Goal: Information Seeking & Learning: Learn about a topic

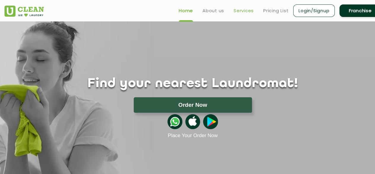
click at [249, 10] on link "Services" at bounding box center [244, 10] width 20 height 7
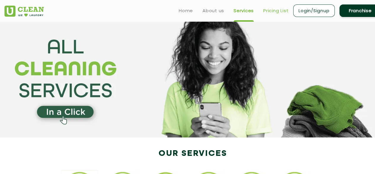
click at [277, 10] on link "Pricing List" at bounding box center [276, 10] width 25 height 7
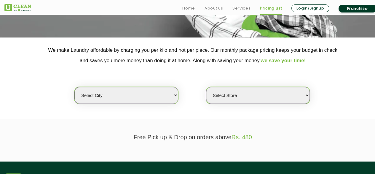
scroll to position [148, 0]
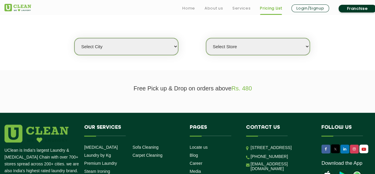
click at [152, 52] on select "Select city [GEOGRAPHIC_DATA] [GEOGRAPHIC_DATA] [GEOGRAPHIC_DATA] [GEOGRAPHIC_D…" at bounding box center [127, 46] width 104 height 17
select select "26"
click at [75, 38] on select "Select city [GEOGRAPHIC_DATA] [GEOGRAPHIC_DATA] [GEOGRAPHIC_DATA] [GEOGRAPHIC_D…" at bounding box center [127, 46] width 104 height 17
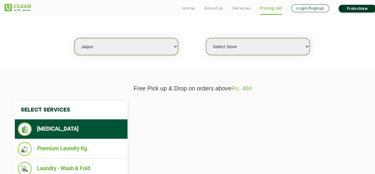
select select "0"
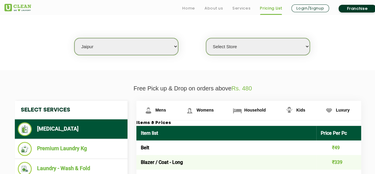
click at [234, 44] on select "Select Store [GEOGRAPHIC_DATA][PERSON_NAME] [GEOGRAPHIC_DATA] [PERSON_NAME][GEO…" at bounding box center [258, 46] width 104 height 17
click at [331, 68] on section "We make Laundry affordable by charging you per kilo and not per piece. Our mont…" at bounding box center [187, 29] width 375 height 81
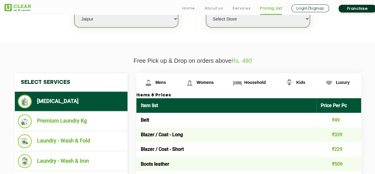
scroll to position [184, 0]
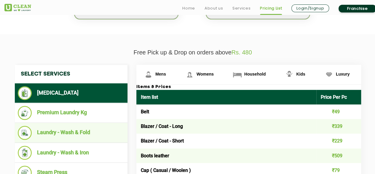
click at [71, 133] on li "Laundry - Wash & Fold" at bounding box center [71, 133] width 107 height 14
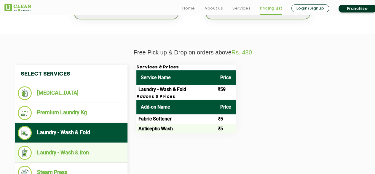
click at [74, 148] on li "Laundry - Wash & Iron" at bounding box center [71, 152] width 107 height 14
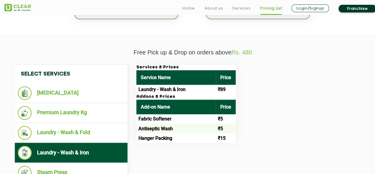
scroll to position [234, 0]
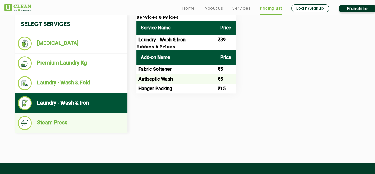
click at [64, 122] on li "Steam Press" at bounding box center [71, 123] width 107 height 14
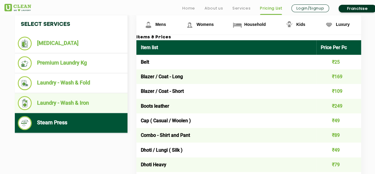
click at [59, 99] on li "Laundry - Wash & Iron" at bounding box center [71, 103] width 107 height 14
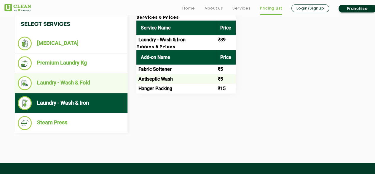
click at [58, 81] on li "Laundry - Wash & Fold" at bounding box center [71, 83] width 107 height 14
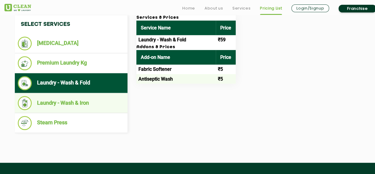
click at [57, 98] on li "Laundry - Wash & Iron" at bounding box center [71, 103] width 107 height 14
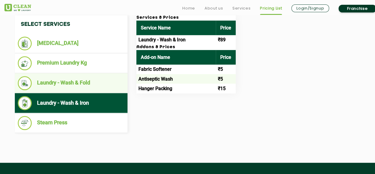
click at [57, 84] on li "Laundry - Wash & Fold" at bounding box center [71, 83] width 107 height 14
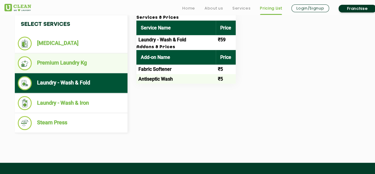
click at [56, 63] on li "Premium Laundry Kg" at bounding box center [71, 63] width 107 height 14
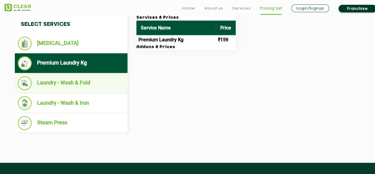
click at [60, 82] on li "Laundry - Wash & Fold" at bounding box center [71, 83] width 107 height 14
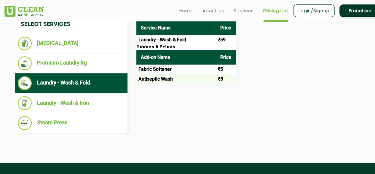
scroll to position [184, 0]
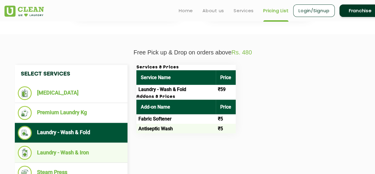
click at [75, 152] on li "Laundry - Wash & Iron" at bounding box center [71, 152] width 107 height 14
